Goal: Task Accomplishment & Management: Use online tool/utility

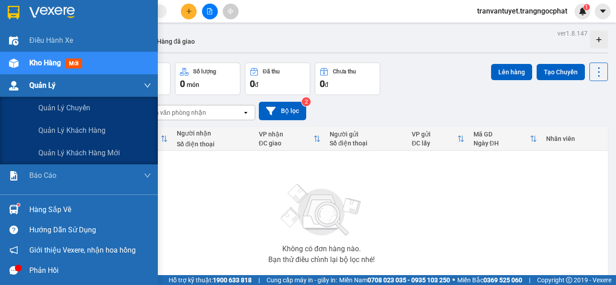
click at [28, 83] on div "Quản Lý" at bounding box center [79, 85] width 158 height 23
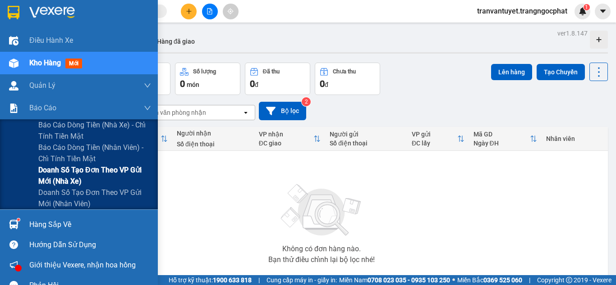
click at [96, 170] on span "Doanh số tạo đơn theo VP gửi mới (nhà xe)" at bounding box center [94, 176] width 113 height 23
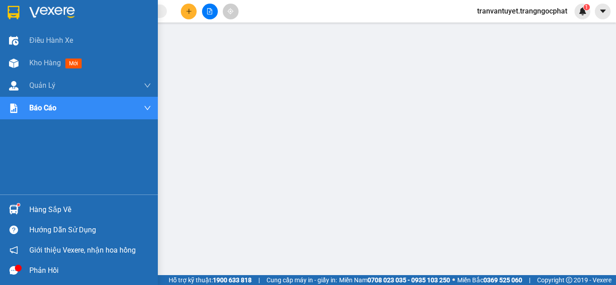
click at [25, 7] on div at bounding box center [79, 14] width 158 height 29
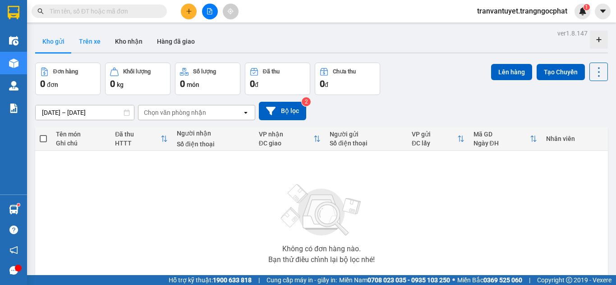
click at [92, 40] on button "Trên xe" at bounding box center [90, 42] width 36 height 22
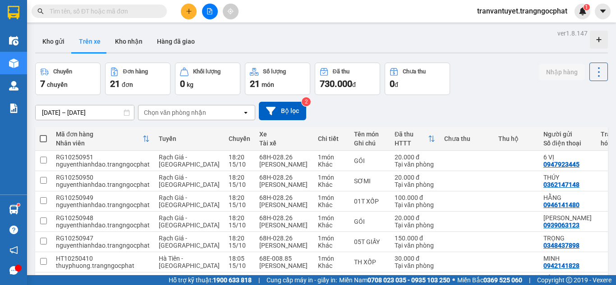
click at [107, 112] on input "[DATE] – [DATE]" at bounding box center [85, 112] width 98 height 14
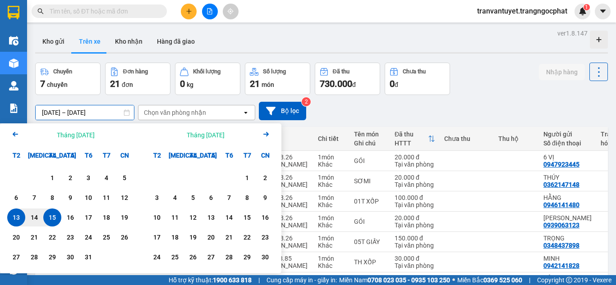
click at [57, 216] on div "15" at bounding box center [52, 217] width 13 height 11
click at [56, 216] on div "15" at bounding box center [52, 217] width 13 height 11
type input "[DATE] – [DATE]"
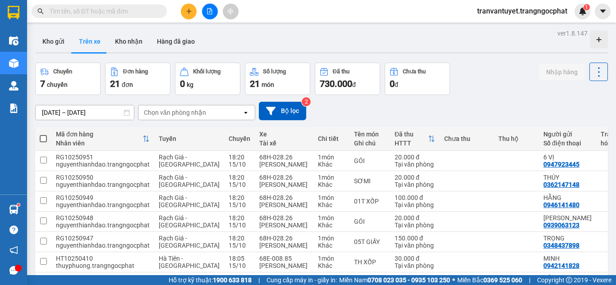
click at [164, 114] on div "Chọn văn phòng nhận" at bounding box center [175, 112] width 62 height 9
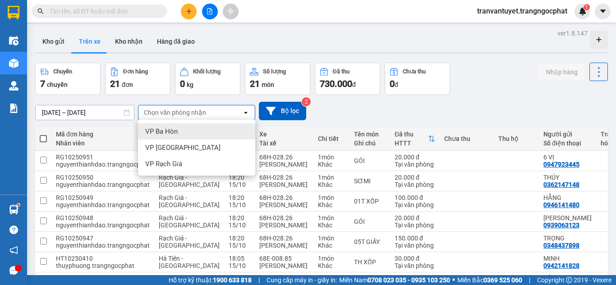
click at [171, 128] on span "VP Ba Hòn" at bounding box center [161, 131] width 32 height 9
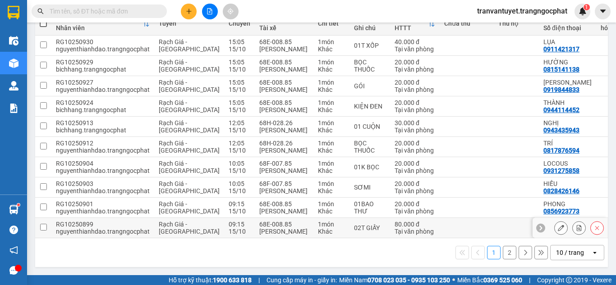
scroll to position [126, 0]
click at [557, 258] on div "10 / trang" at bounding box center [570, 253] width 41 height 14
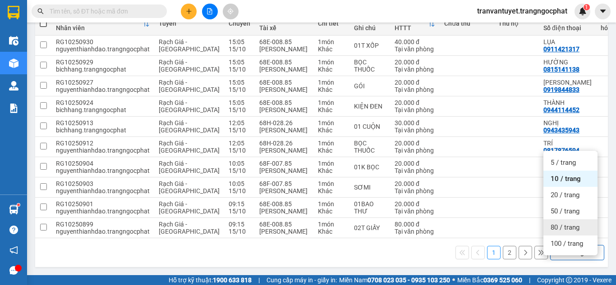
click at [565, 223] on span "80 / trang" at bounding box center [564, 227] width 29 height 9
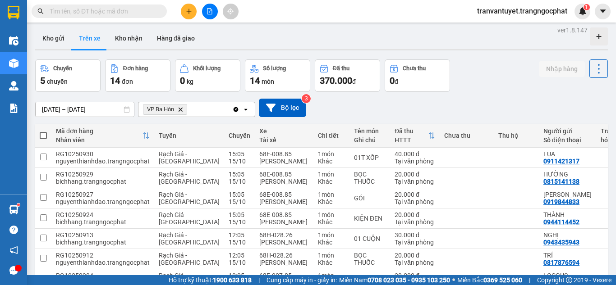
scroll to position [0, 0]
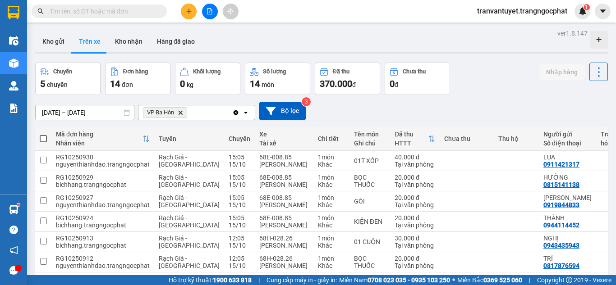
click at [43, 137] on span at bounding box center [43, 138] width 7 height 7
click at [43, 134] on input "checkbox" at bounding box center [43, 134] width 0 height 0
checkbox input "true"
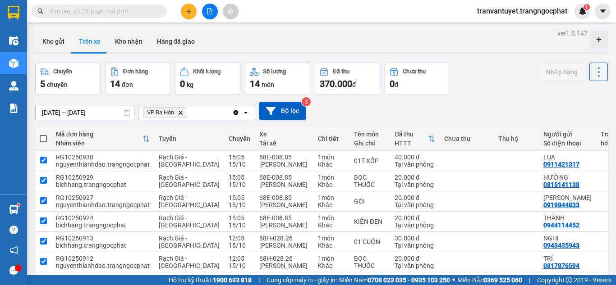
checkbox input "true"
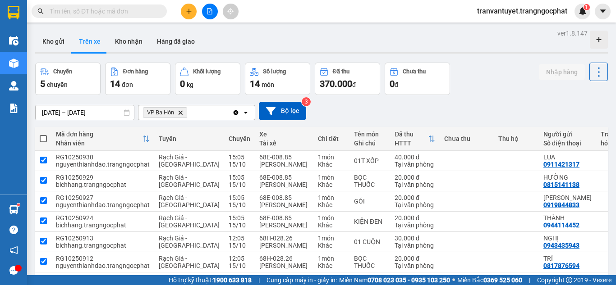
checkbox input "true"
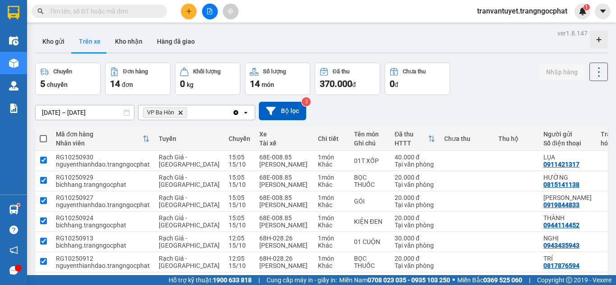
checkbox input "true"
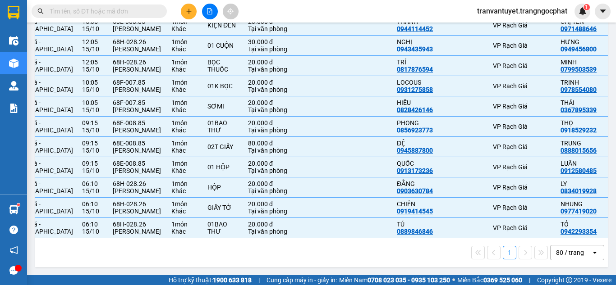
scroll to position [0, 170]
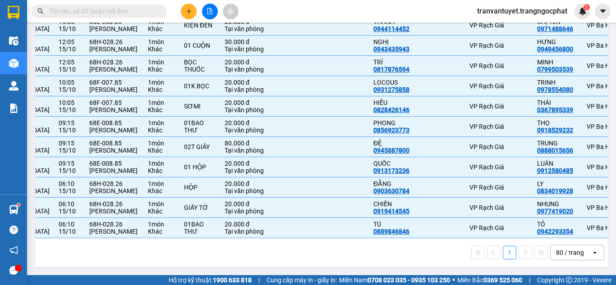
click at [608, 243] on main "ver 1.8.147 Kho gửi Trên xe Kho nhận Hàng đã giao Chuyến 5 chuyến Đơn hàng 14 đ…" at bounding box center [308, 137] width 616 height 275
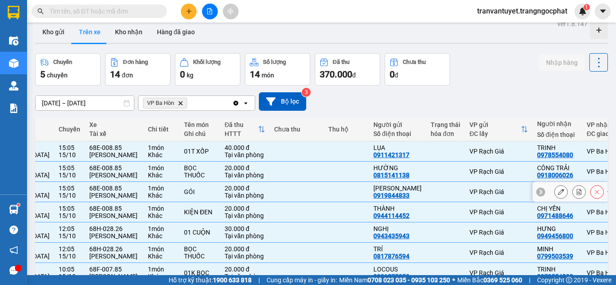
scroll to position [0, 0]
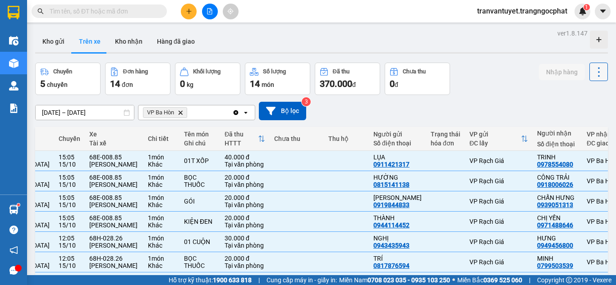
click at [597, 75] on icon at bounding box center [598, 72] width 13 height 13
click at [575, 115] on span "Xóa hoàn toàn" at bounding box center [581, 112] width 41 height 9
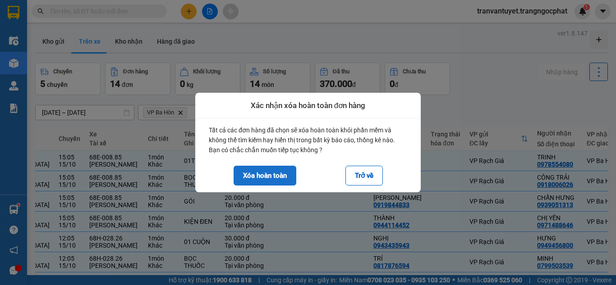
click at [264, 172] on button "Xóa hoàn toàn" at bounding box center [265, 176] width 63 height 20
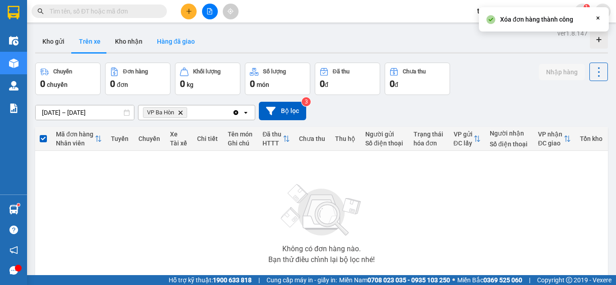
click at [181, 42] on button "Hàng đã giao" at bounding box center [176, 42] width 52 height 22
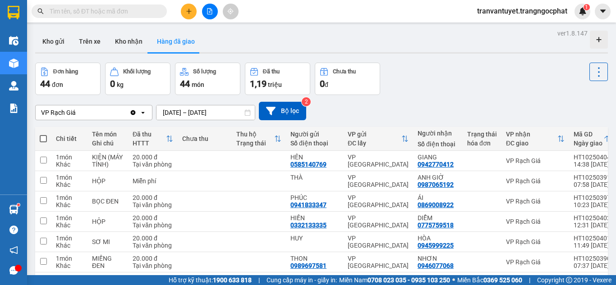
click at [189, 114] on input "[DATE] – [DATE]" at bounding box center [205, 112] width 98 height 14
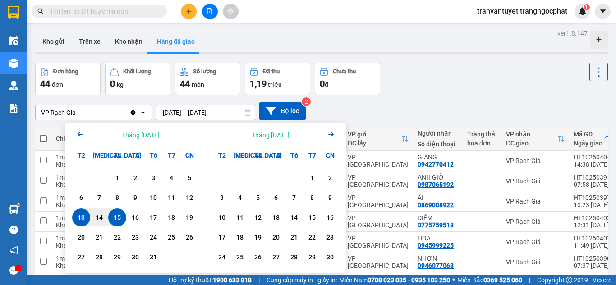
click at [115, 216] on div "15" at bounding box center [117, 217] width 13 height 11
type input "[DATE] – [DATE]"
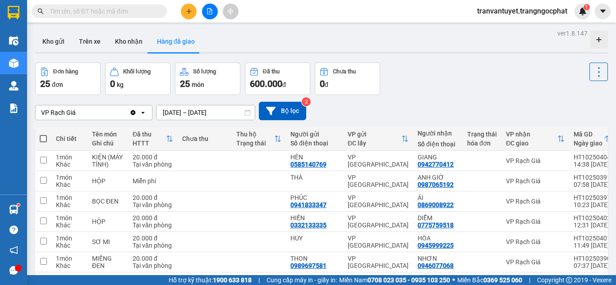
click at [134, 112] on icon "Clear value" at bounding box center [133, 112] width 5 height 5
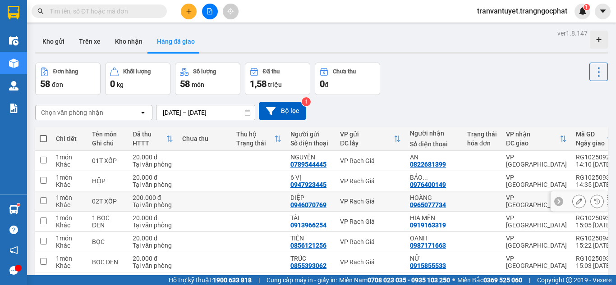
scroll to position [119, 0]
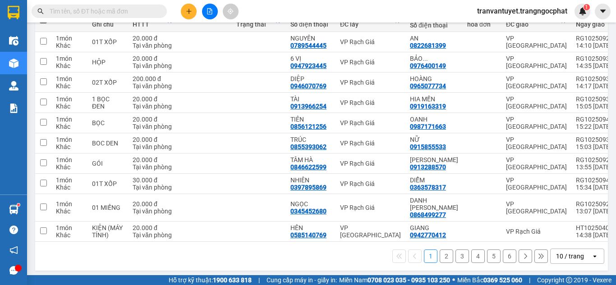
click at [577, 251] on div "10 / trang" at bounding box center [570, 256] width 41 height 14
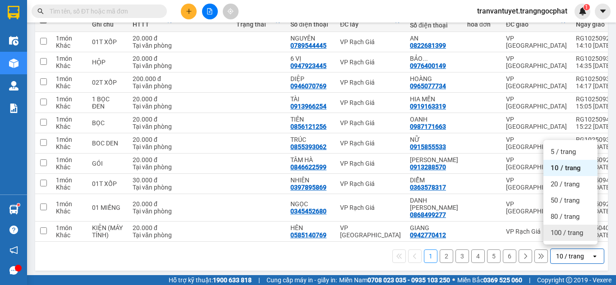
click at [571, 234] on span "100 / trang" at bounding box center [566, 233] width 32 height 9
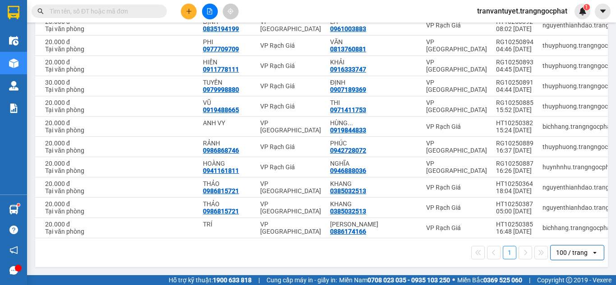
scroll to position [0, 173]
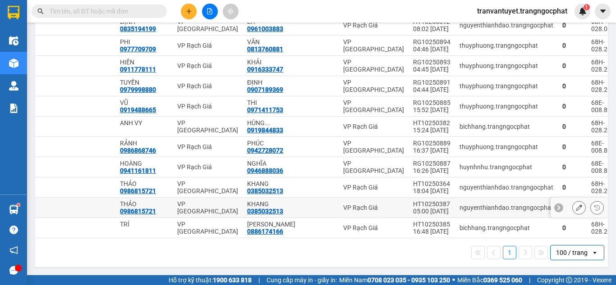
click at [417, 208] on div "05:00 [DATE]" at bounding box center [431, 211] width 37 height 7
checkbox input "true"
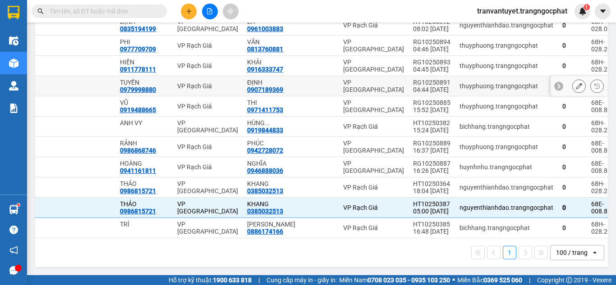
click at [413, 86] on div "04:44 [DATE]" at bounding box center [431, 89] width 37 height 7
checkbox input "true"
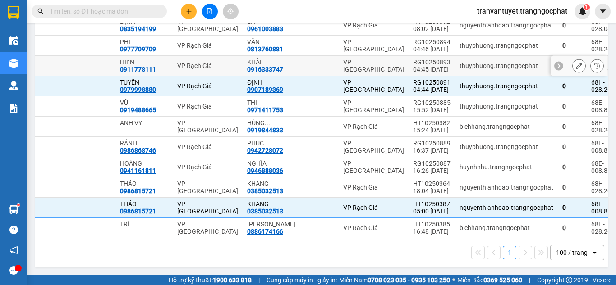
click at [413, 66] on div "04:45 [DATE]" at bounding box center [431, 69] width 37 height 7
checkbox input "true"
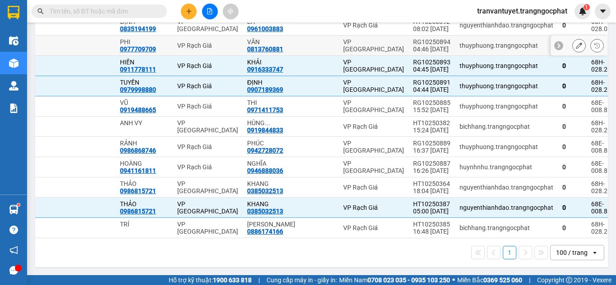
click at [417, 47] on div "04:46 [DATE]" at bounding box center [431, 49] width 37 height 7
checkbox input "true"
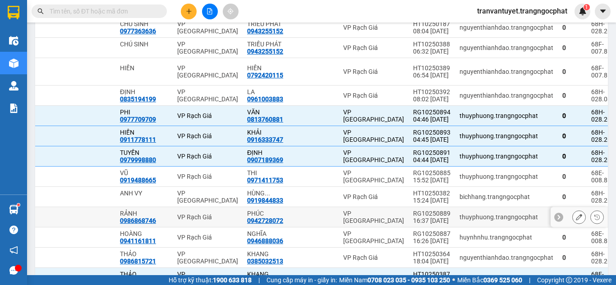
scroll to position [1024, 0]
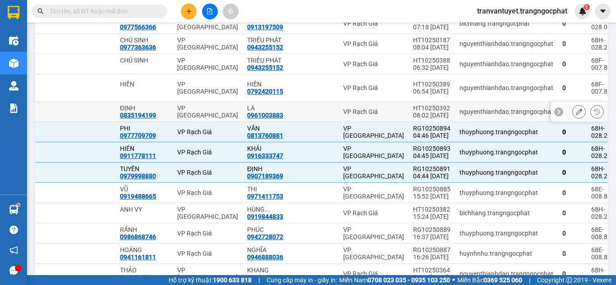
click at [420, 114] on div "08:02 [DATE]" at bounding box center [431, 115] width 37 height 7
checkbox input "true"
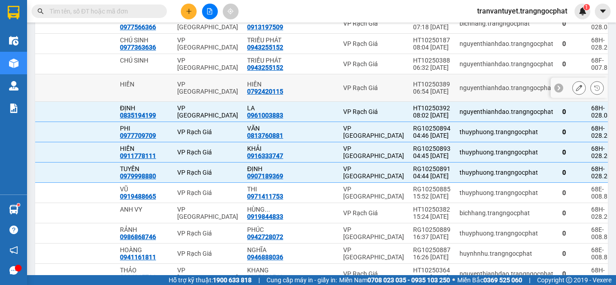
click at [420, 92] on div "06:54 [DATE]" at bounding box center [431, 91] width 37 height 7
checkbox input "true"
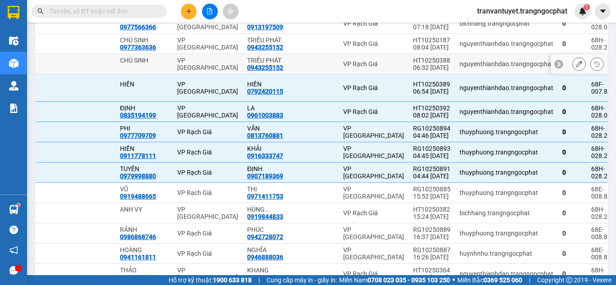
click at [421, 72] on td "HT10250388 06:32 [DATE]" at bounding box center [431, 64] width 46 height 20
checkbox input "true"
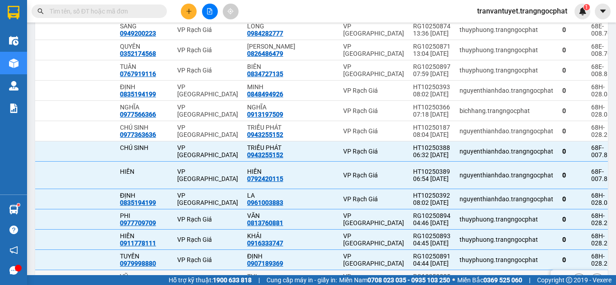
scroll to position [934, 0]
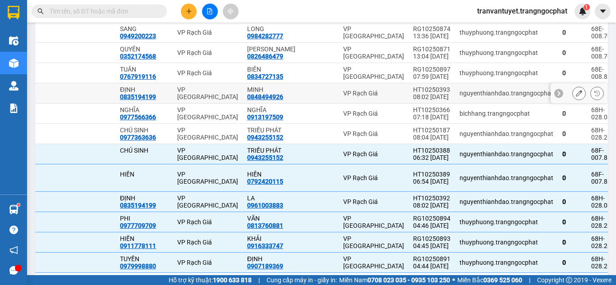
click at [420, 92] on div "HT10250393" at bounding box center [431, 89] width 37 height 7
checkbox input "true"
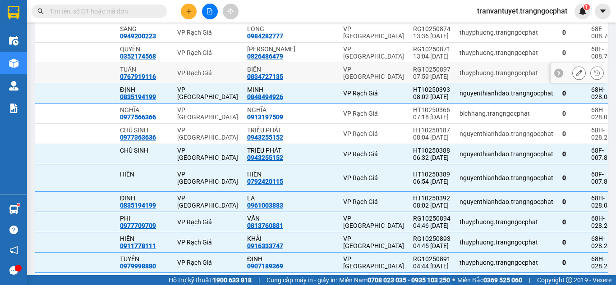
click at [420, 77] on div "07:59 [DATE]" at bounding box center [431, 76] width 37 height 7
checkbox input "true"
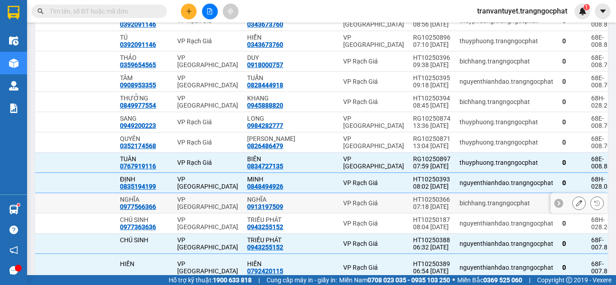
scroll to position [844, 0]
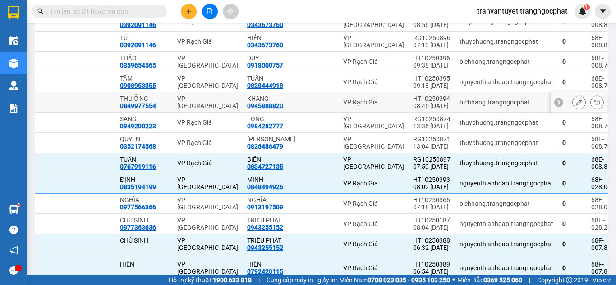
click at [418, 100] on div "HT10250394" at bounding box center [431, 98] width 37 height 7
checkbox input "true"
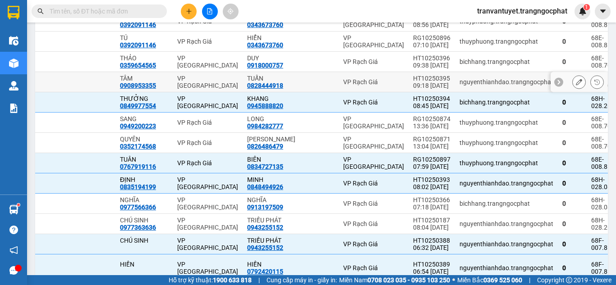
click at [416, 86] on div "09:18 [DATE]" at bounding box center [431, 85] width 37 height 7
checkbox input "true"
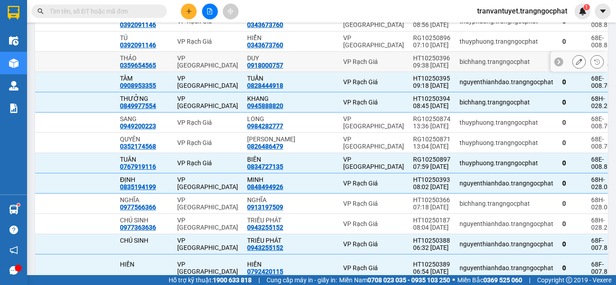
click at [421, 65] on div "09:38 [DATE]" at bounding box center [431, 65] width 37 height 7
checkbox input "true"
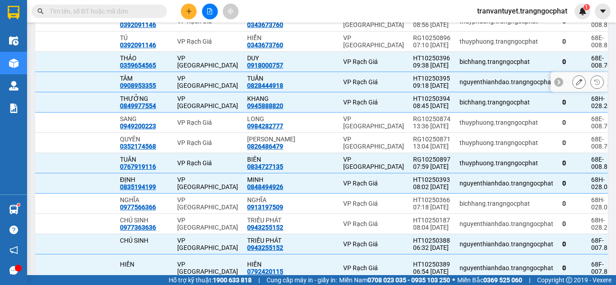
scroll to position [799, 0]
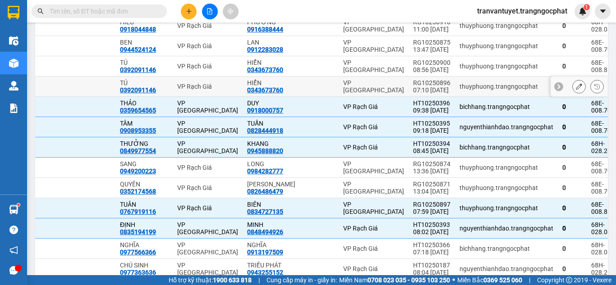
click at [422, 87] on div "07:10 [DATE]" at bounding box center [431, 90] width 37 height 7
checkbox input "true"
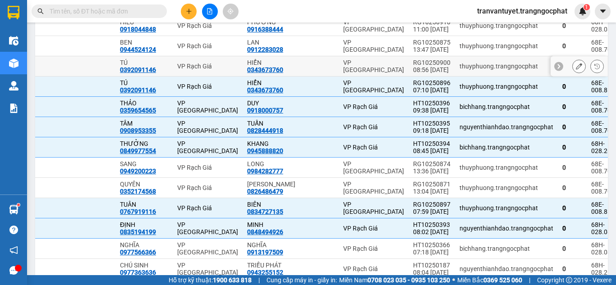
click at [420, 67] on div "08:56 [DATE]" at bounding box center [431, 69] width 37 height 7
checkbox input "true"
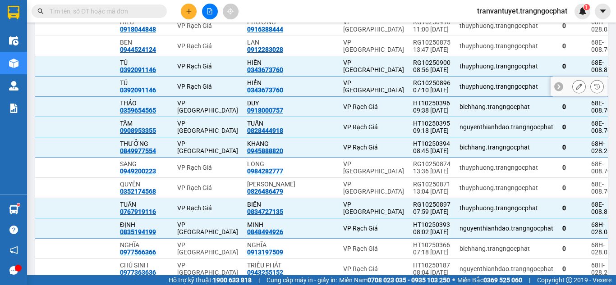
scroll to position [754, 0]
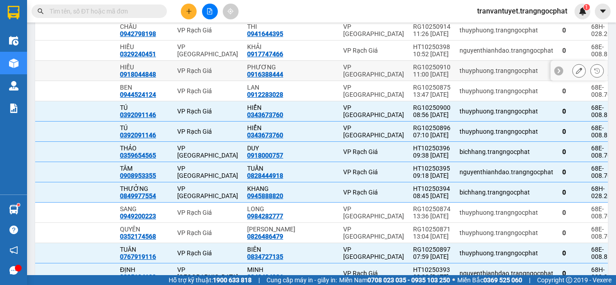
click at [422, 69] on div "RG10250910" at bounding box center [431, 67] width 37 height 7
checkbox input "true"
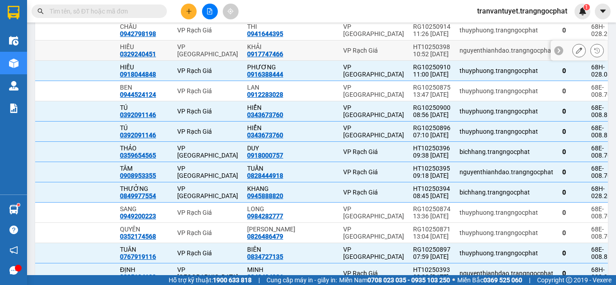
click at [422, 53] on div "10:52 [DATE]" at bounding box center [431, 53] width 37 height 7
checkbox input "true"
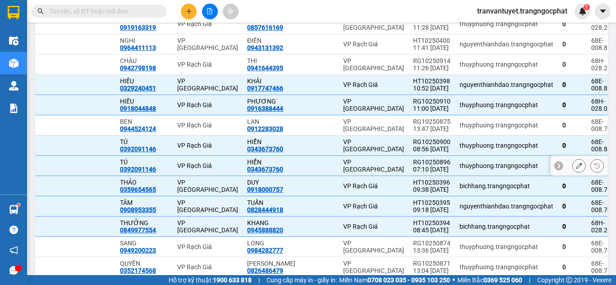
scroll to position [664, 0]
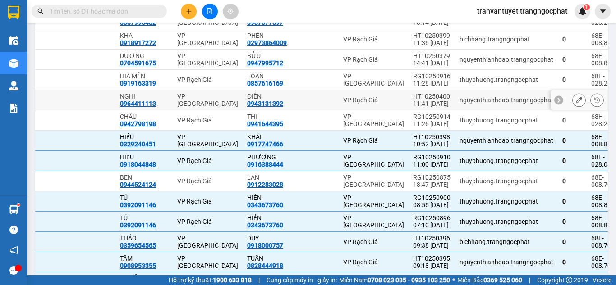
click at [424, 97] on div "HT10250400" at bounding box center [431, 96] width 37 height 7
checkbox input "true"
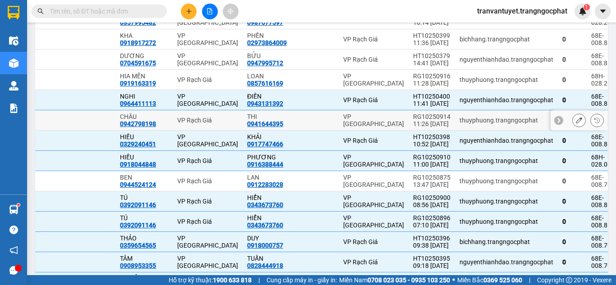
click at [420, 126] on div "11:26 [DATE]" at bounding box center [431, 123] width 37 height 7
checkbox input "true"
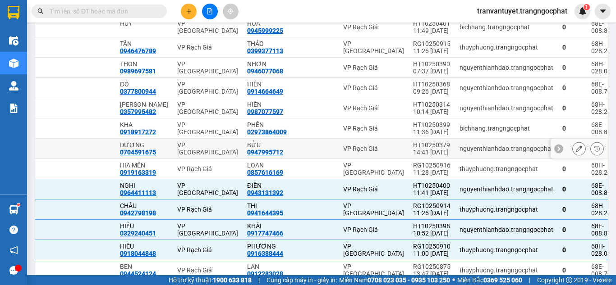
scroll to position [573, 0]
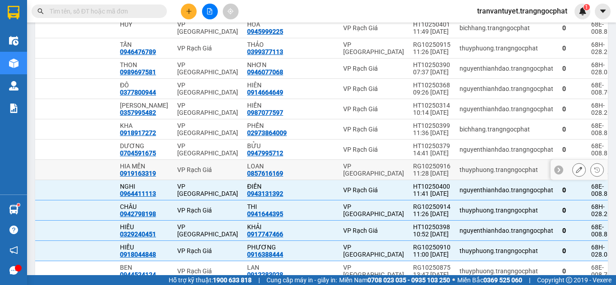
click at [415, 171] on div "11:28 [DATE]" at bounding box center [431, 173] width 37 height 7
checkbox input "true"
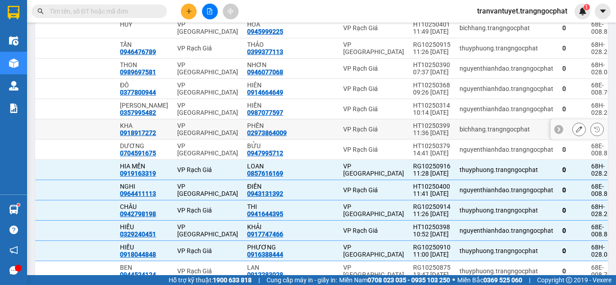
click at [416, 132] on div "11:36 [DATE]" at bounding box center [431, 132] width 37 height 7
checkbox input "true"
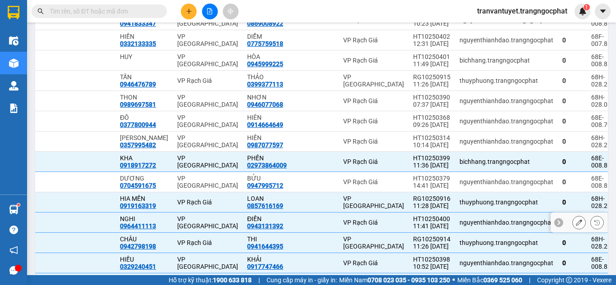
scroll to position [528, 0]
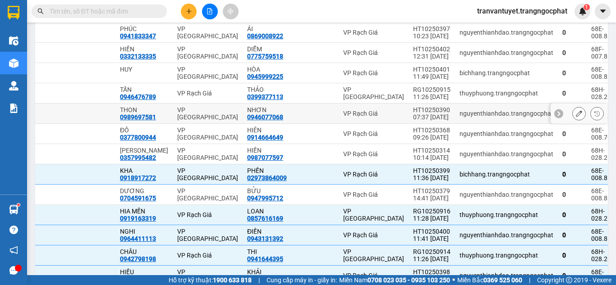
click at [413, 112] on div "HT10250390" at bounding box center [431, 109] width 37 height 7
checkbox input "true"
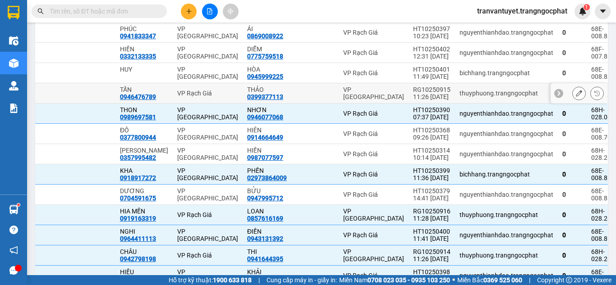
click at [418, 92] on div "RG10250915" at bounding box center [431, 89] width 37 height 7
checkbox input "true"
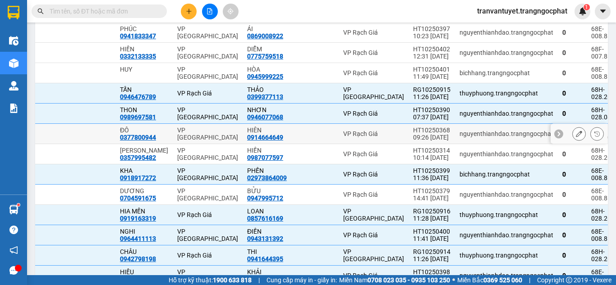
scroll to position [438, 0]
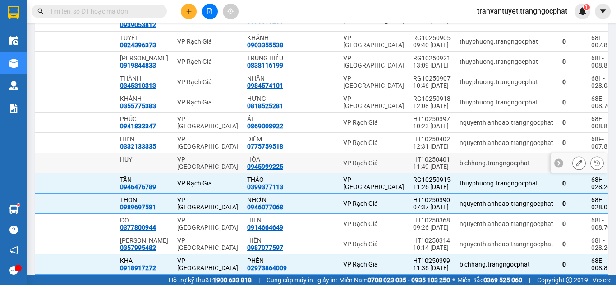
click at [421, 161] on div "HT10250401" at bounding box center [431, 159] width 37 height 7
checkbox input "true"
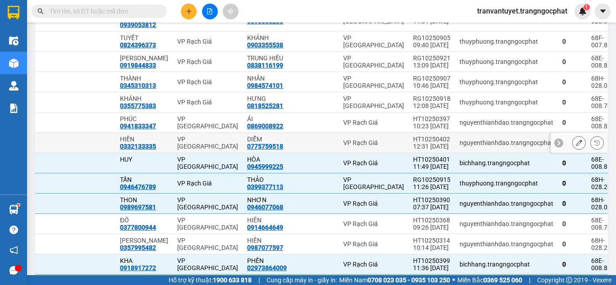
click at [424, 141] on div "HT10250402" at bounding box center [431, 139] width 37 height 7
checkbox input "true"
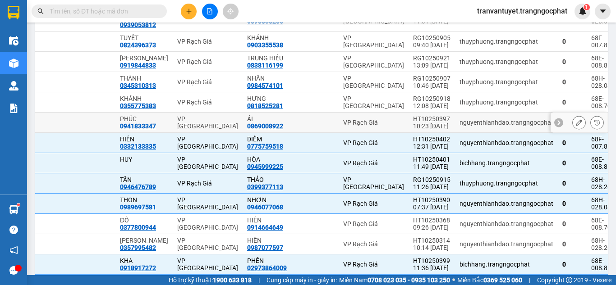
click at [423, 126] on div "10:23 [DATE]" at bounding box center [431, 126] width 37 height 7
checkbox input "true"
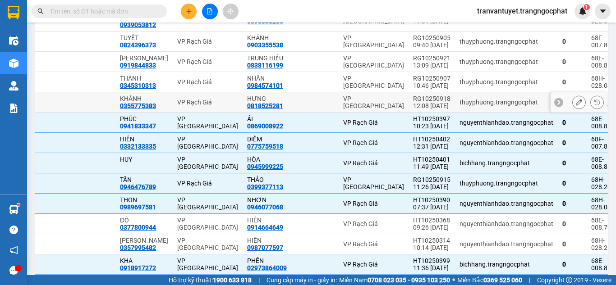
click at [423, 105] on div "12:08 [DATE]" at bounding box center [431, 105] width 37 height 7
checkbox input "true"
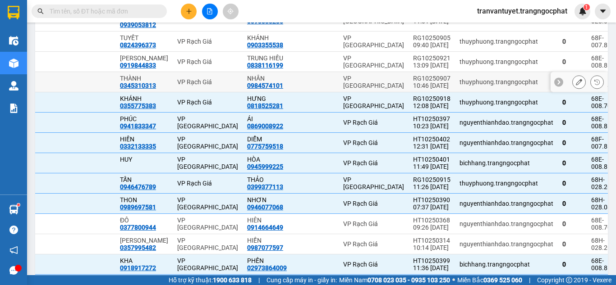
click at [422, 87] on div "10:46 [DATE]" at bounding box center [431, 85] width 37 height 7
checkbox input "true"
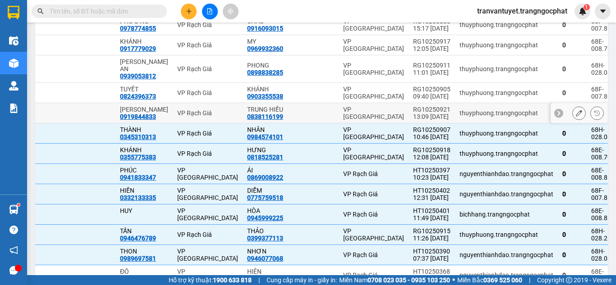
scroll to position [348, 0]
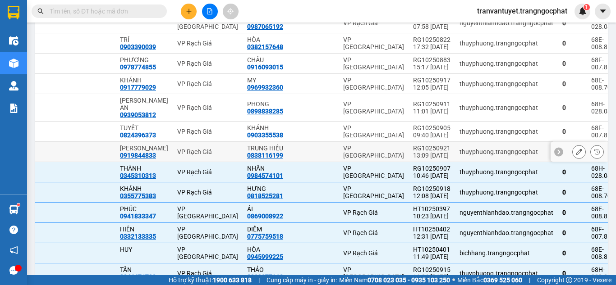
drag, startPoint x: 412, startPoint y: 151, endPoint x: 415, endPoint y: 142, distance: 9.3
click at [413, 152] on div "13:09 [DATE]" at bounding box center [431, 155] width 37 height 7
checkbox input "true"
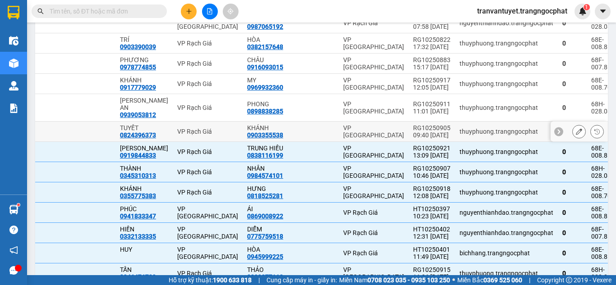
click at [420, 132] on div "09:40 [DATE]" at bounding box center [431, 135] width 37 height 7
checkbox input "true"
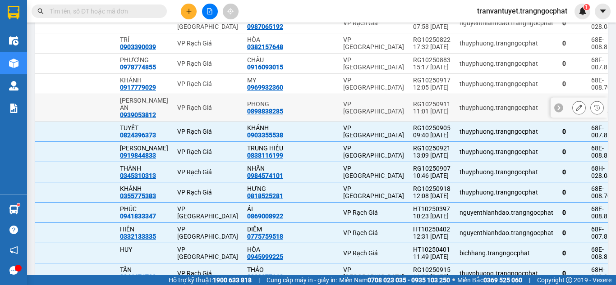
click at [418, 108] on div "11:01 [DATE]" at bounding box center [431, 111] width 37 height 7
checkbox input "true"
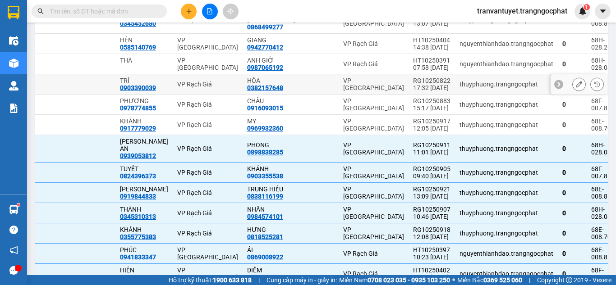
scroll to position [258, 0]
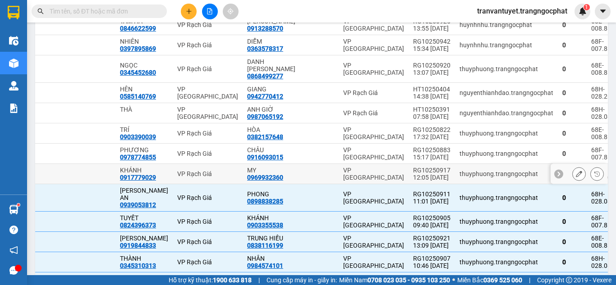
click at [421, 174] on div "12:05 [DATE]" at bounding box center [431, 177] width 37 height 7
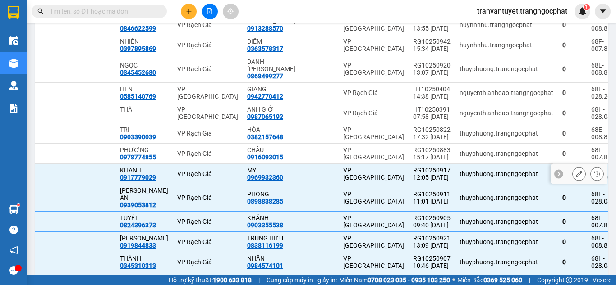
checkbox input "true"
click at [426, 113] on div "07:58 [DATE]" at bounding box center [431, 116] width 37 height 7
checkbox input "true"
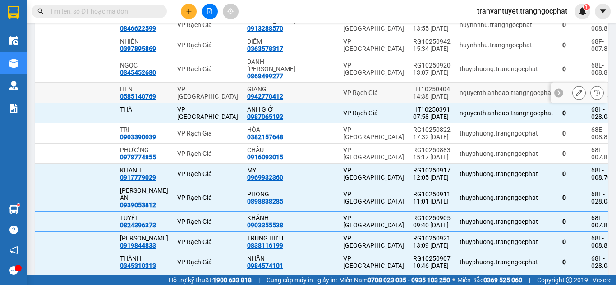
click at [422, 93] on div "14:38 [DATE]" at bounding box center [431, 96] width 37 height 7
checkbox input "true"
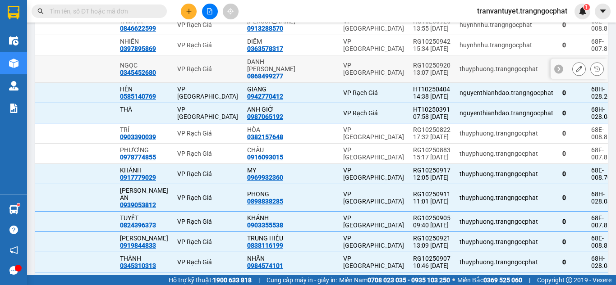
click at [420, 69] on div "13:07 [DATE]" at bounding box center [431, 72] width 37 height 7
checkbox input "true"
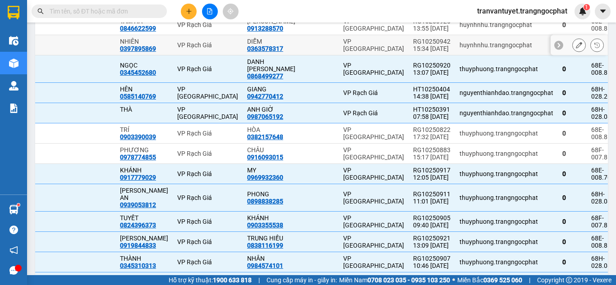
click at [420, 49] on div "15:34 [DATE]" at bounding box center [431, 48] width 37 height 7
checkbox input "true"
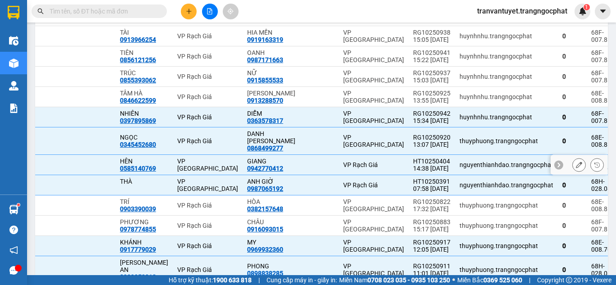
scroll to position [168, 0]
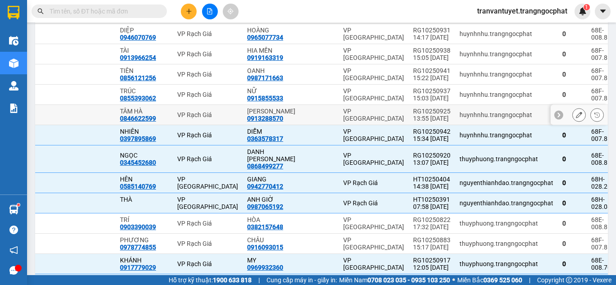
click at [422, 116] on div "13:55 [DATE]" at bounding box center [431, 118] width 37 height 7
checkbox input "true"
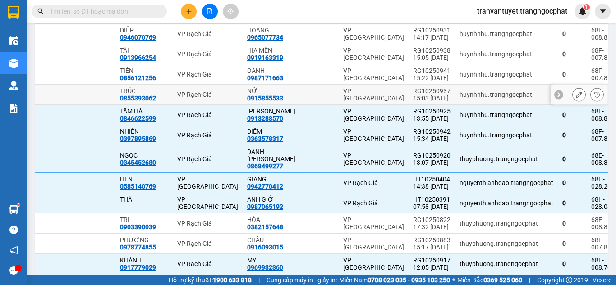
click at [421, 98] on div "15:03 [DATE]" at bounding box center [431, 98] width 37 height 7
checkbox input "true"
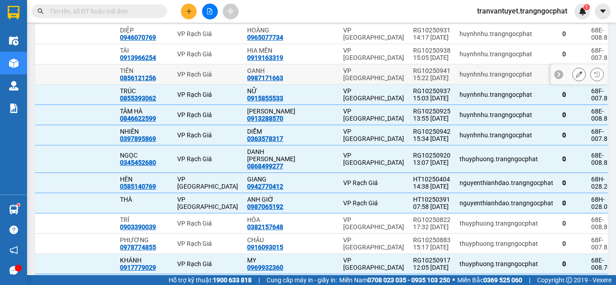
click at [418, 75] on div "15:22 [DATE]" at bounding box center [431, 77] width 37 height 7
checkbox input "true"
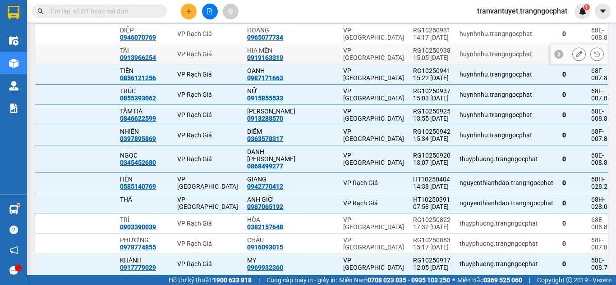
click at [421, 52] on div "RG10250938" at bounding box center [431, 50] width 37 height 7
checkbox input "true"
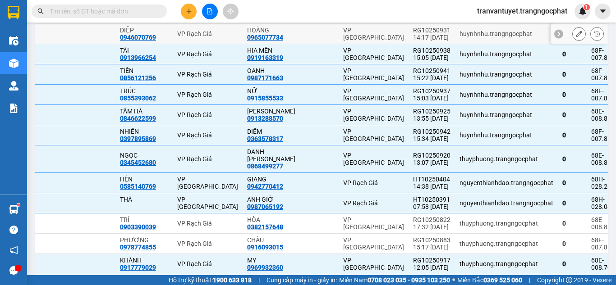
click at [422, 37] on div "14:17 [DATE]" at bounding box center [431, 37] width 37 height 7
checkbox input "true"
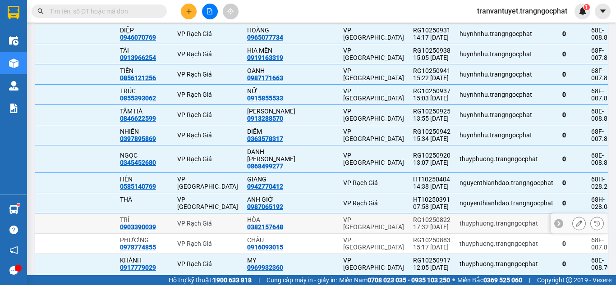
scroll to position [123, 0]
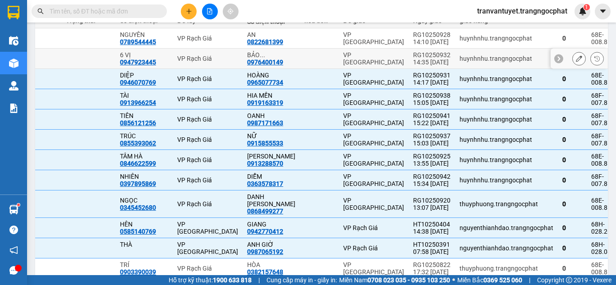
click at [413, 61] on div "14:35 [DATE]" at bounding box center [431, 62] width 37 height 7
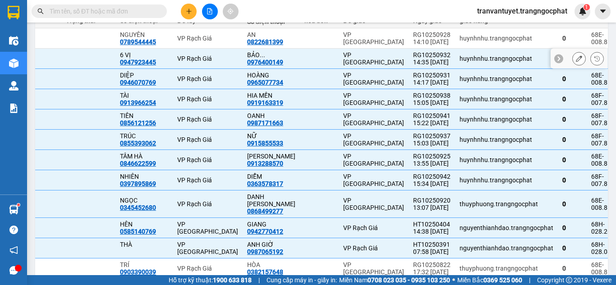
checkbox input "true"
click at [413, 43] on div "14:10 [DATE]" at bounding box center [431, 41] width 37 height 7
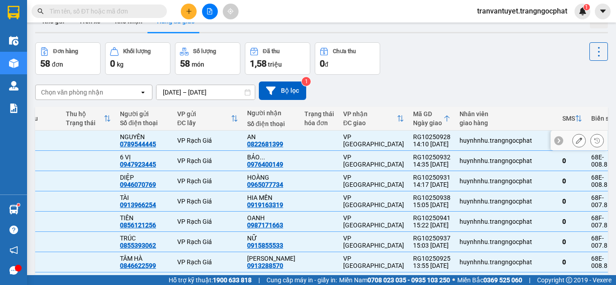
scroll to position [0, 0]
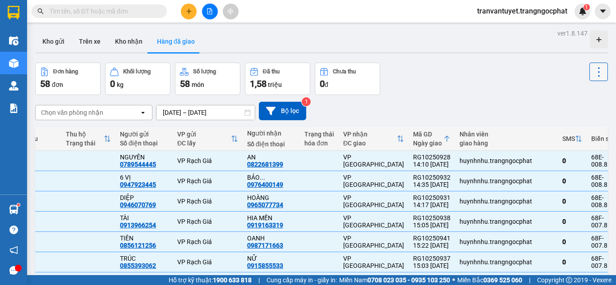
click at [598, 73] on icon at bounding box center [598, 72] width 13 height 13
click at [571, 113] on span "Xóa hoàn toàn" at bounding box center [581, 112] width 41 height 9
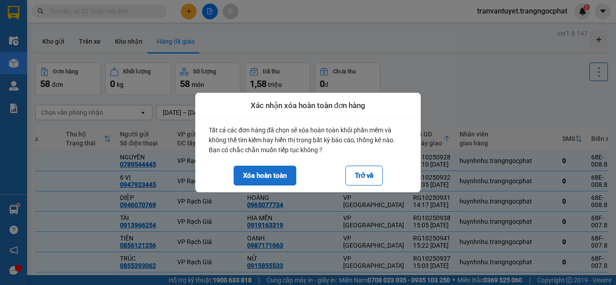
click at [265, 172] on button "Xóa hoàn toàn" at bounding box center [265, 176] width 63 height 20
checkbox input "false"
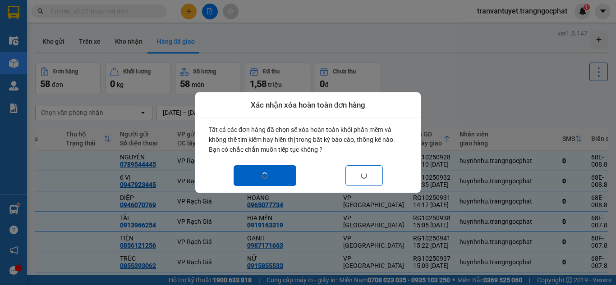
checkbox input "false"
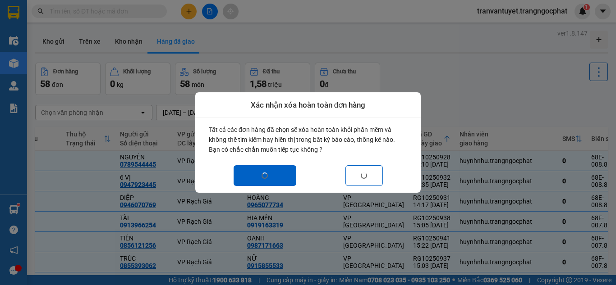
checkbox input "false"
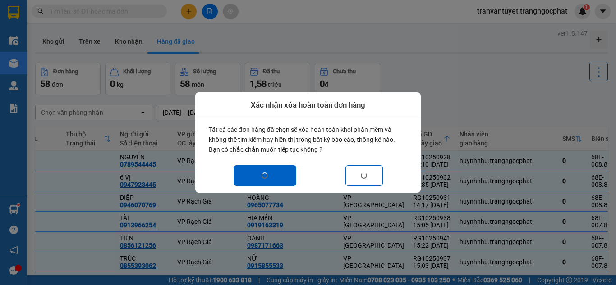
checkbox input "false"
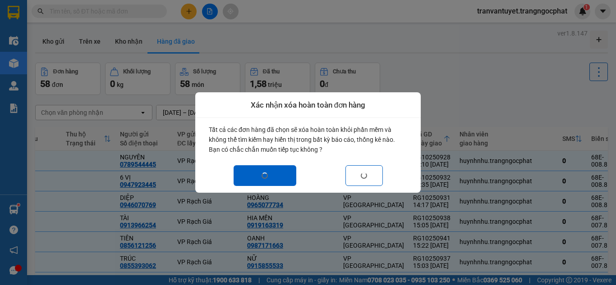
checkbox input "false"
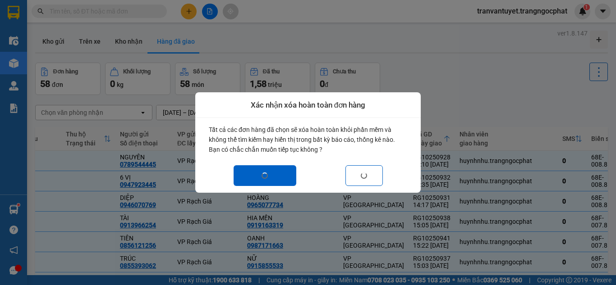
checkbox input "false"
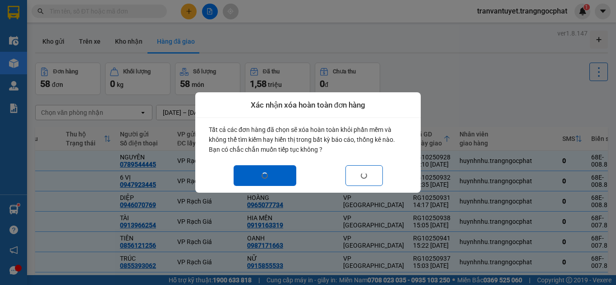
checkbox input "false"
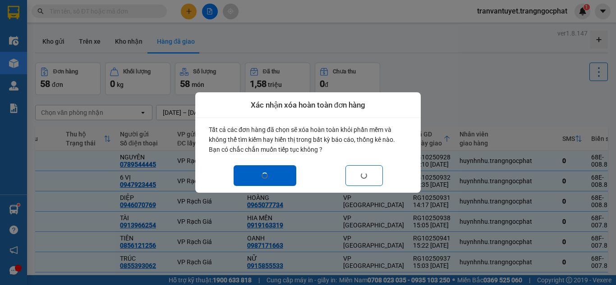
checkbox input "false"
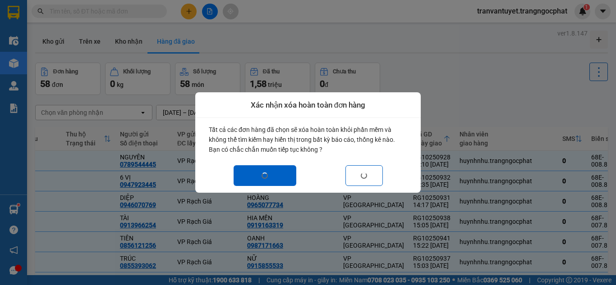
checkbox input "false"
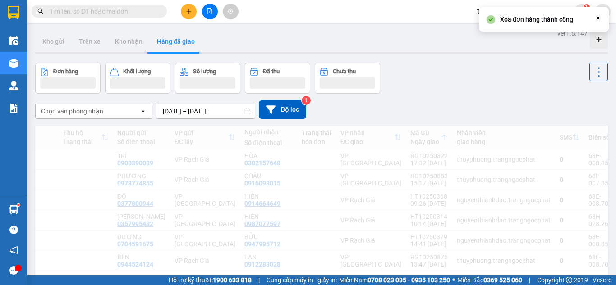
scroll to position [0, 171]
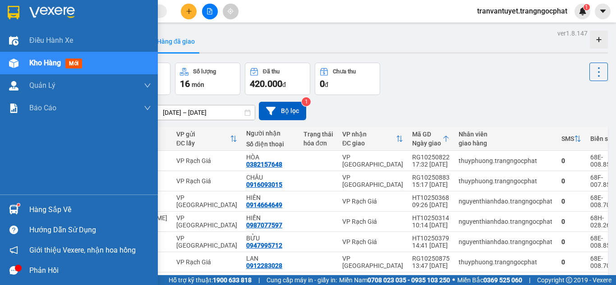
click at [55, 5] on div at bounding box center [79, 14] width 158 height 29
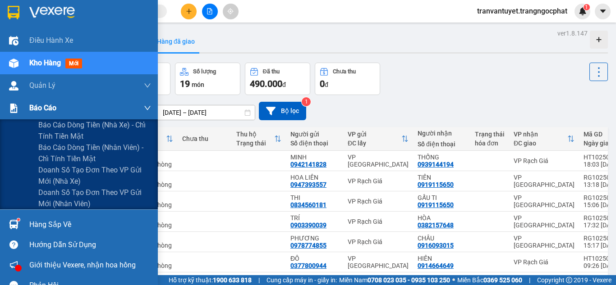
click at [36, 107] on span "Báo cáo" at bounding box center [42, 107] width 27 height 11
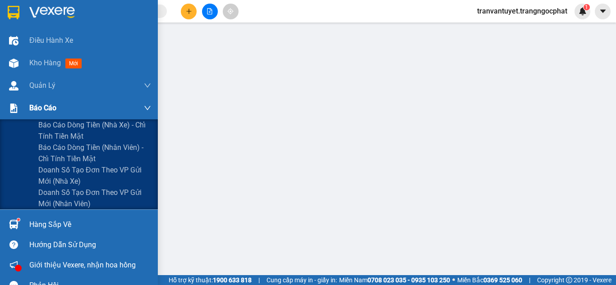
click at [27, 107] on div "Báo cáo" at bounding box center [79, 108] width 158 height 23
click at [64, 179] on span "Doanh số tạo đơn theo VP gửi mới (nhà xe)" at bounding box center [94, 176] width 113 height 23
